Goal: Complete application form

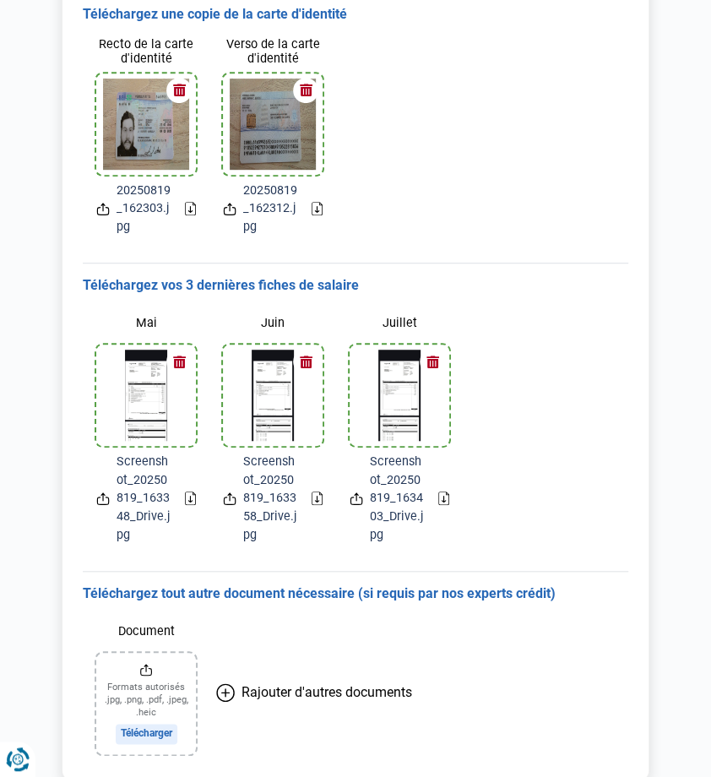
scroll to position [264, 0]
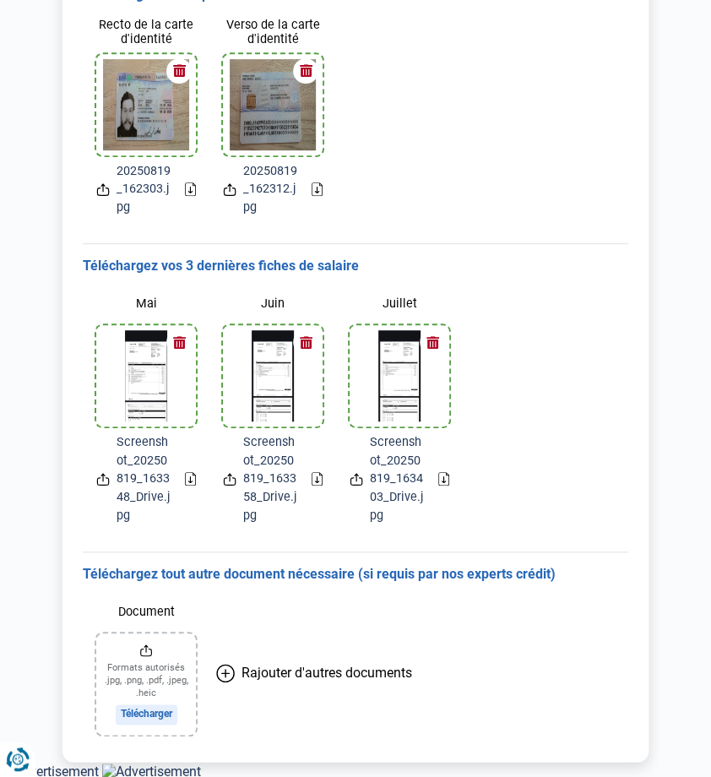
click at [286, 681] on button "Rajouter d'autres documents" at bounding box center [315, 672] width 210 height 151
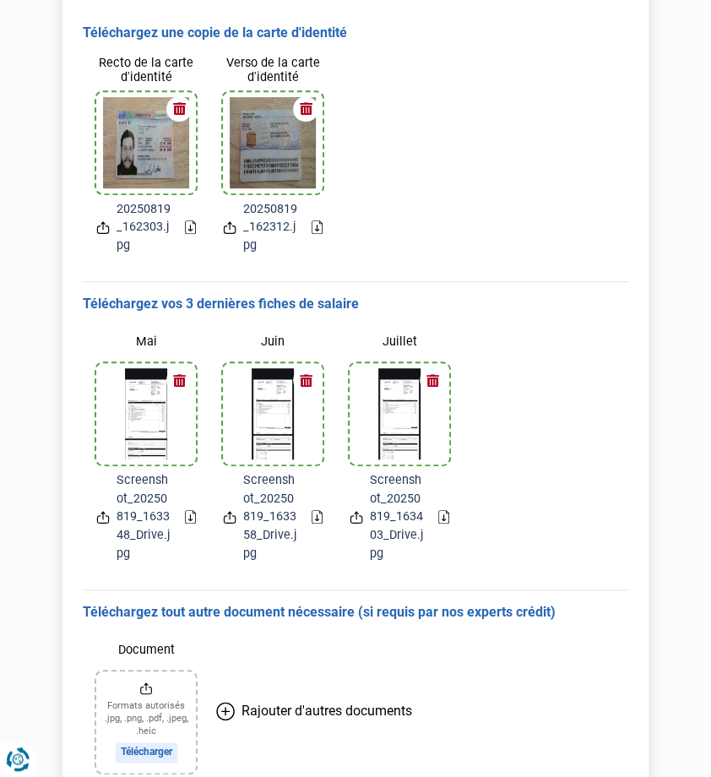
scroll to position [264, 0]
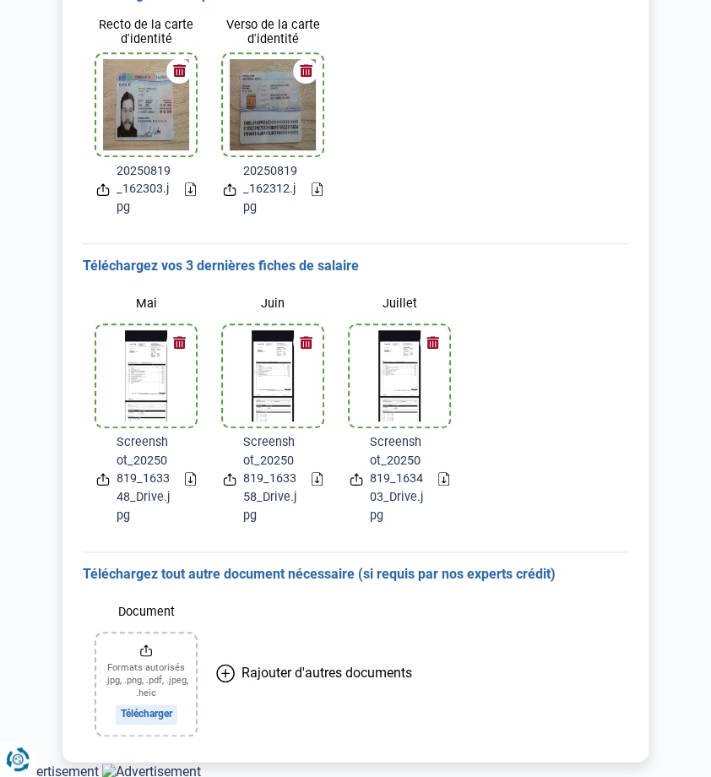
click at [157, 717] on input "Document" at bounding box center [146, 684] width 100 height 101
click at [123, 693] on input "Document" at bounding box center [146, 684] width 100 height 101
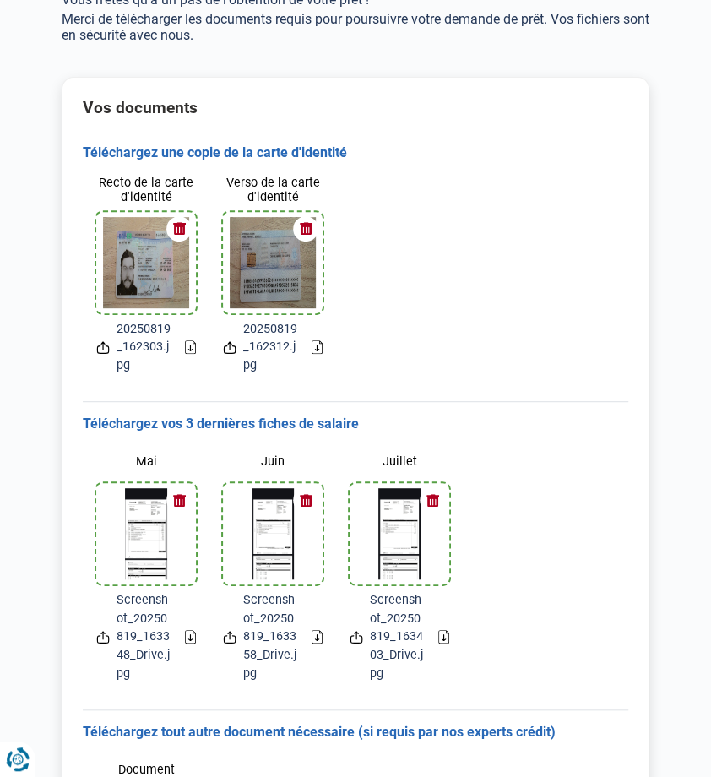
scroll to position [0, 0]
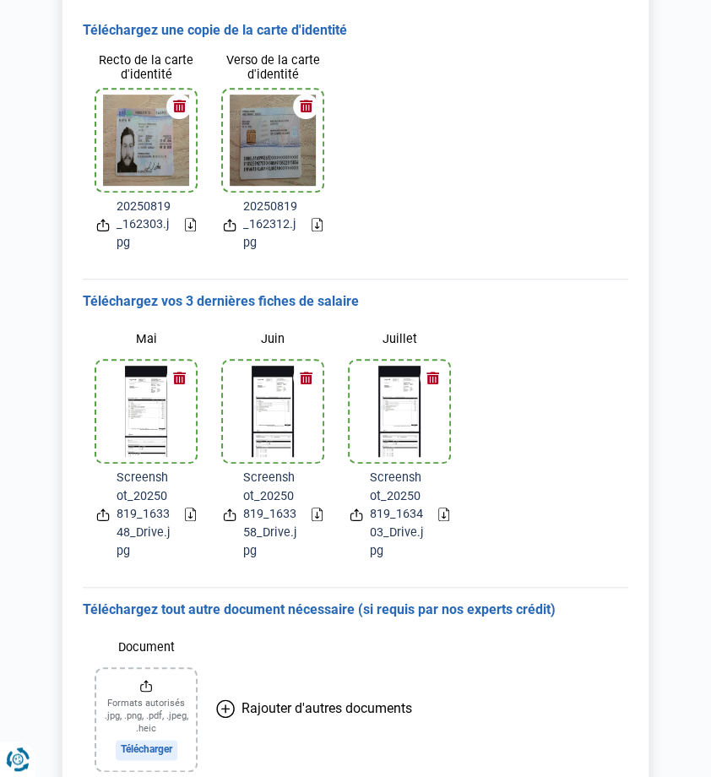
scroll to position [264, 0]
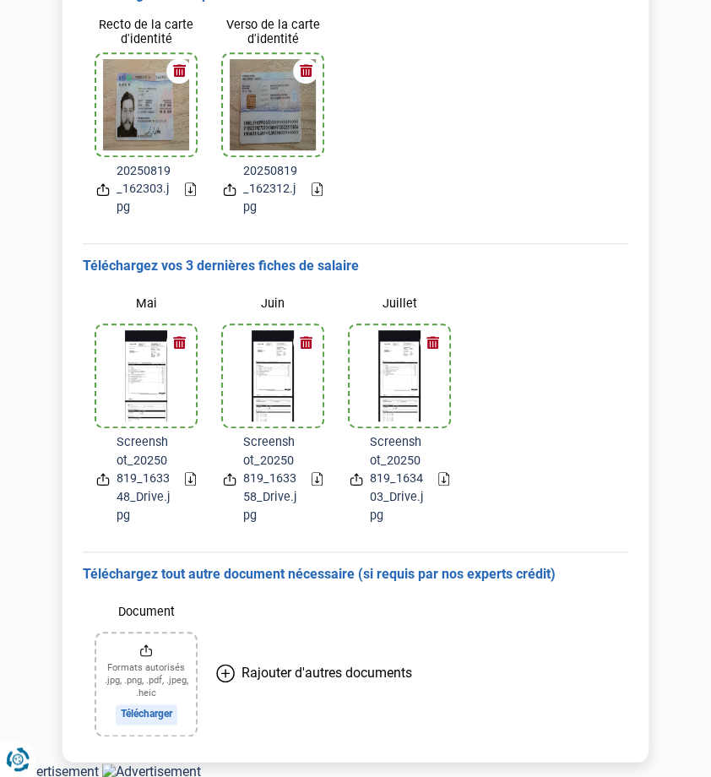
click at [593, 509] on div "Mai Screenshot_20250819_163348_Drive.jpg Juin Screenshot_20250819_163358_Drive.…" at bounding box center [356, 406] width 546 height 263
